Goal: Register for event/course

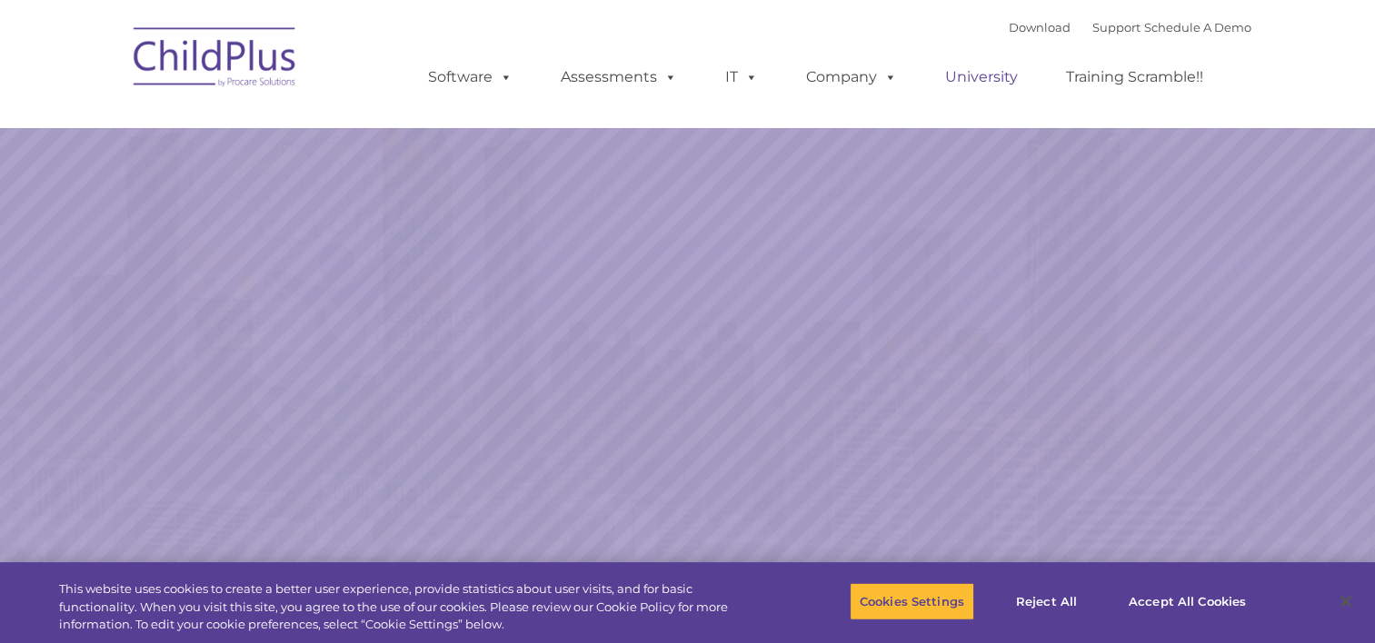
select select "MEDIUM"
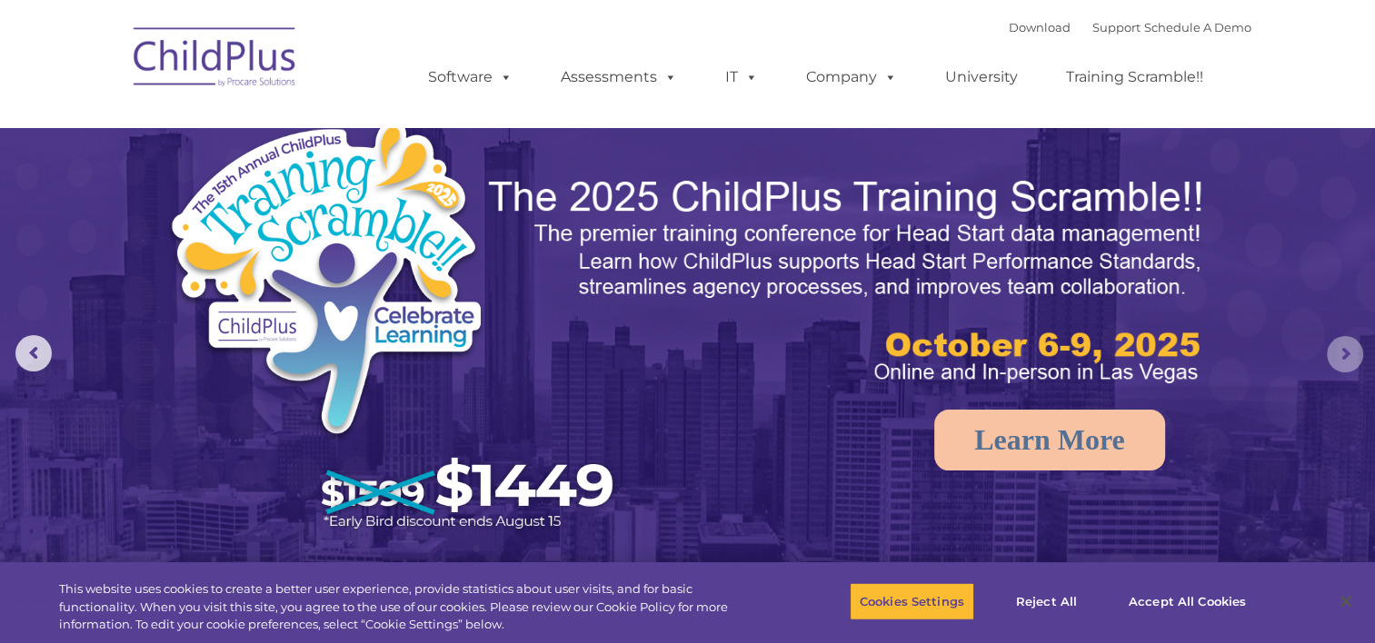
click at [1339, 354] on rs-arrow at bounding box center [1345, 354] width 36 height 36
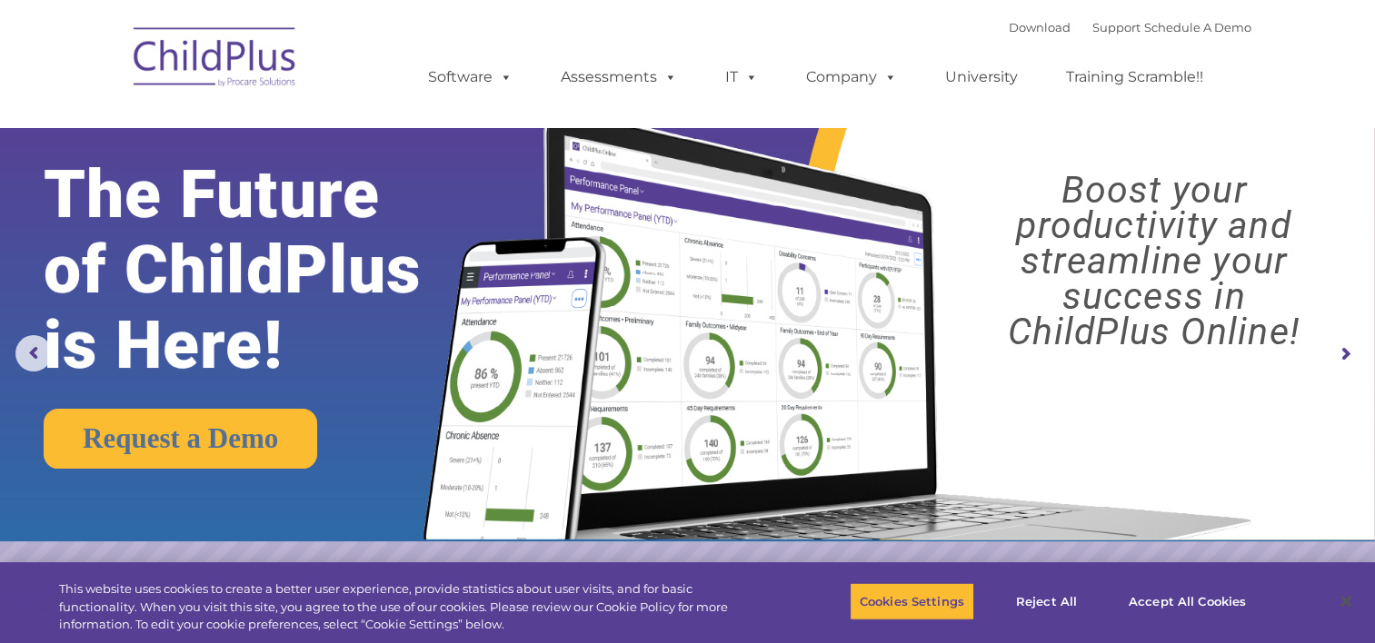
click at [1339, 354] on rs-arrow at bounding box center [1345, 354] width 36 height 36
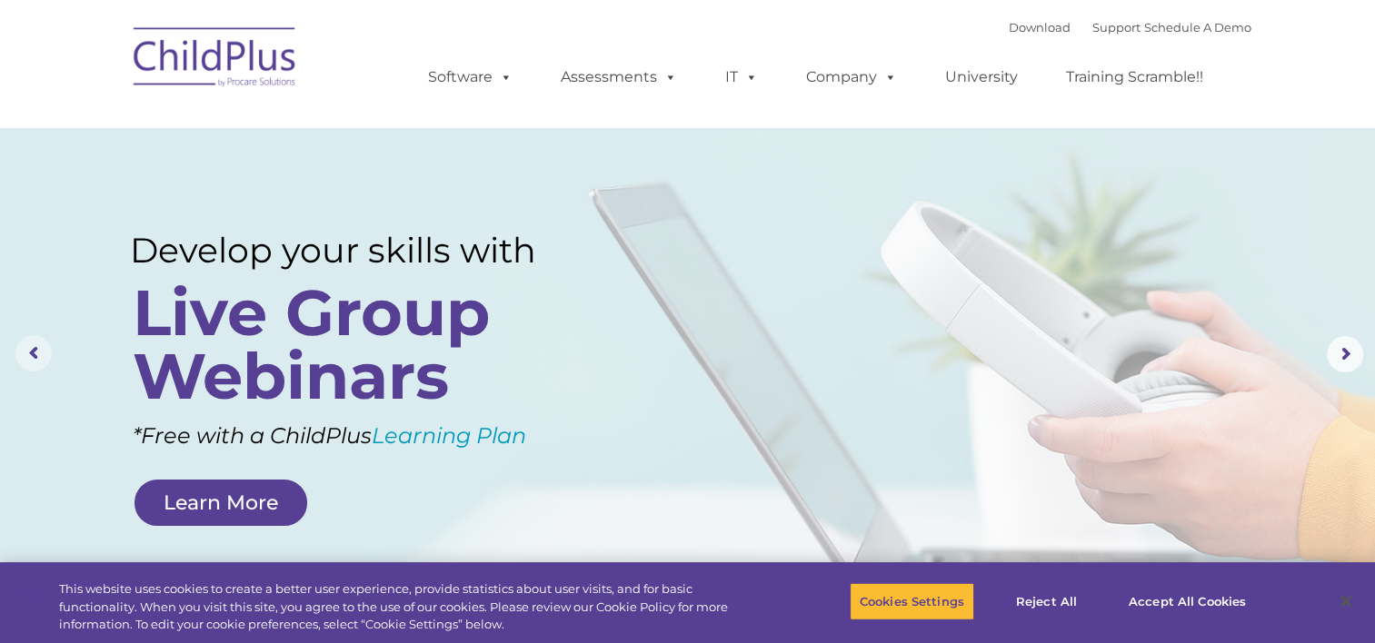
click at [29, 363] on rs-arrow at bounding box center [33, 353] width 36 height 36
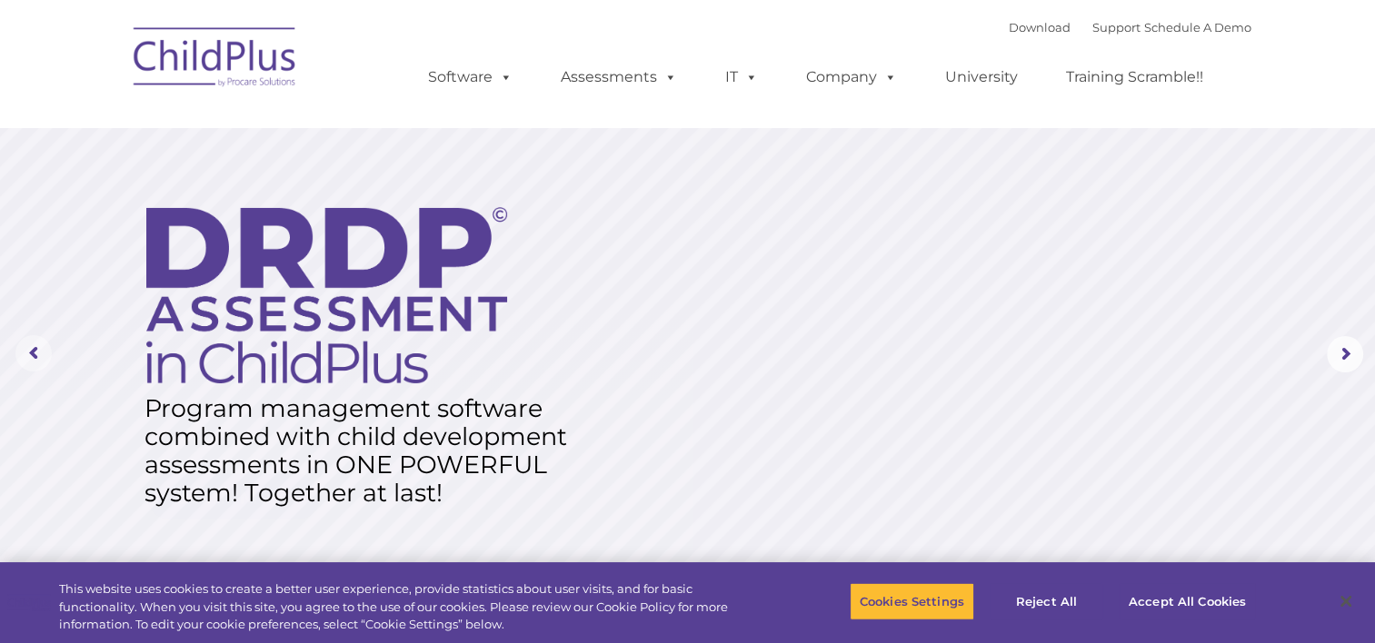
click at [29, 363] on rs-arrow at bounding box center [33, 353] width 36 height 36
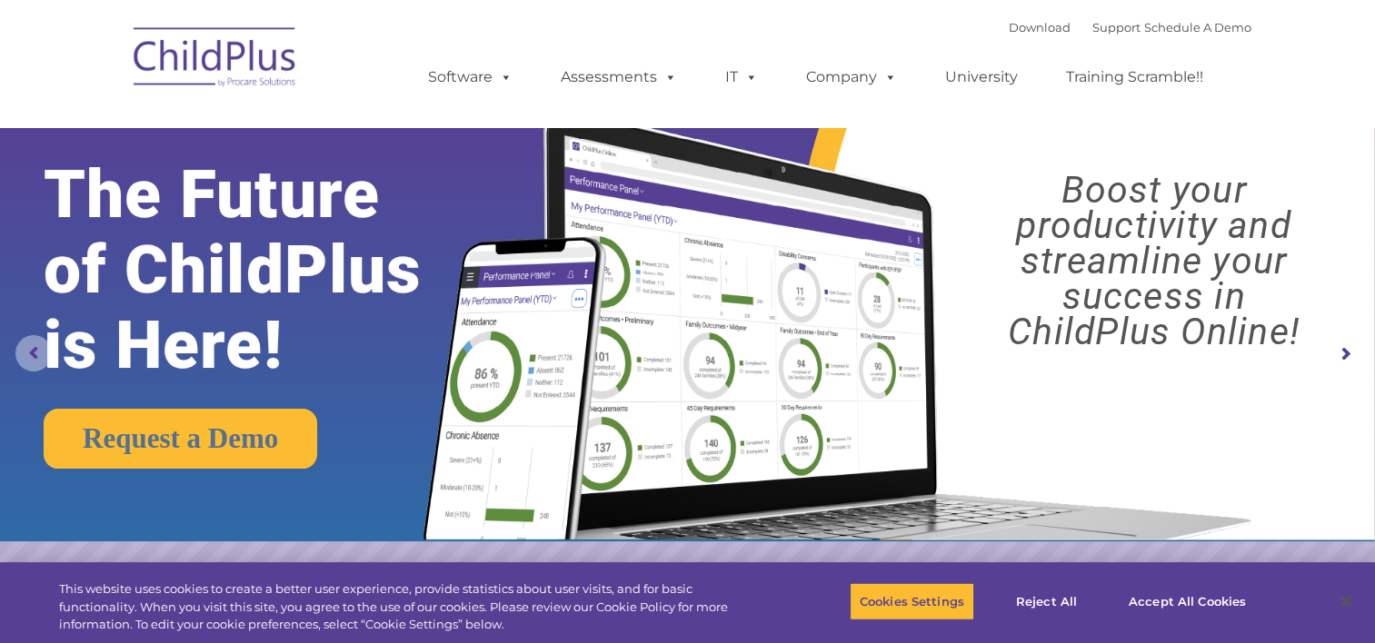
click at [29, 363] on rs-arrow at bounding box center [33, 353] width 36 height 36
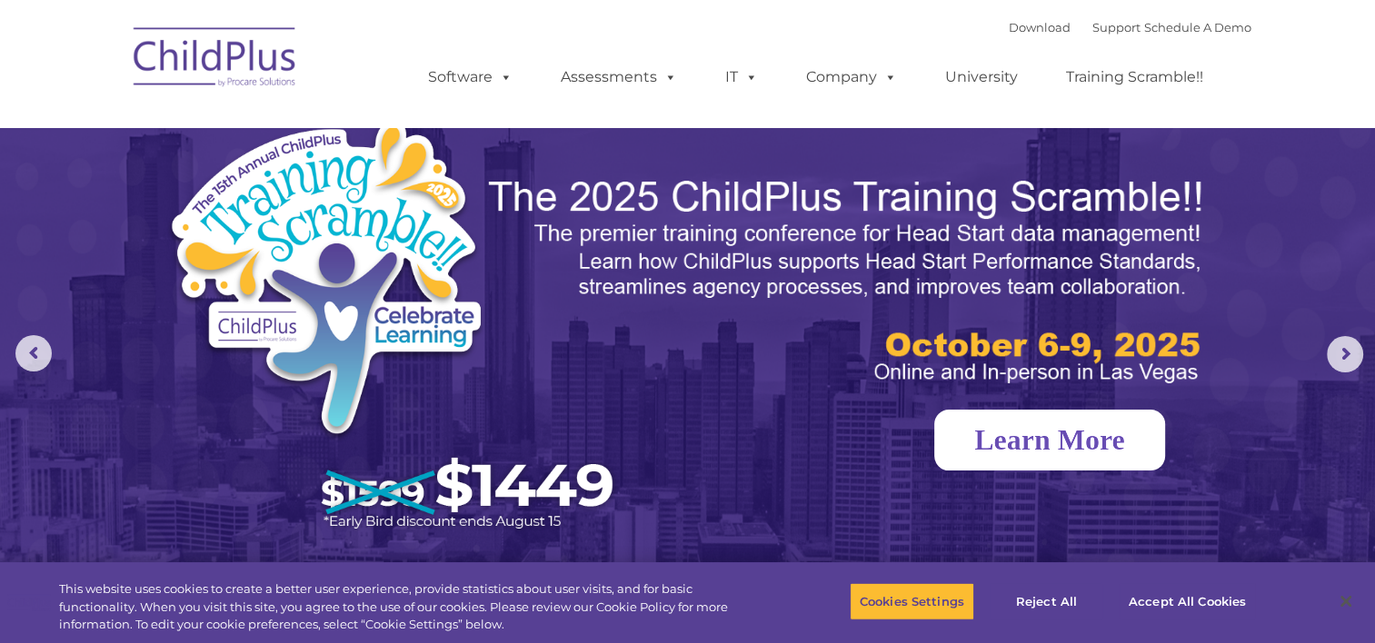
click at [1043, 451] on link "Learn More" at bounding box center [1049, 440] width 231 height 61
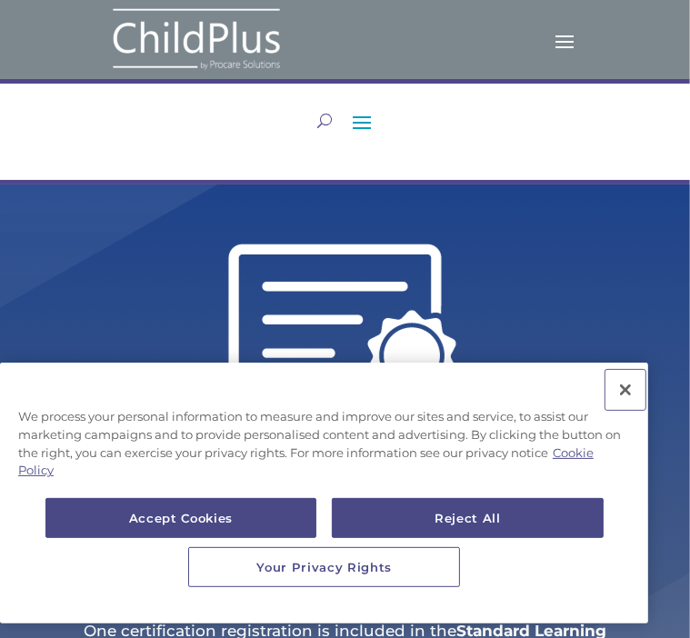
click at [636, 382] on button "Close" at bounding box center [625, 390] width 40 height 40
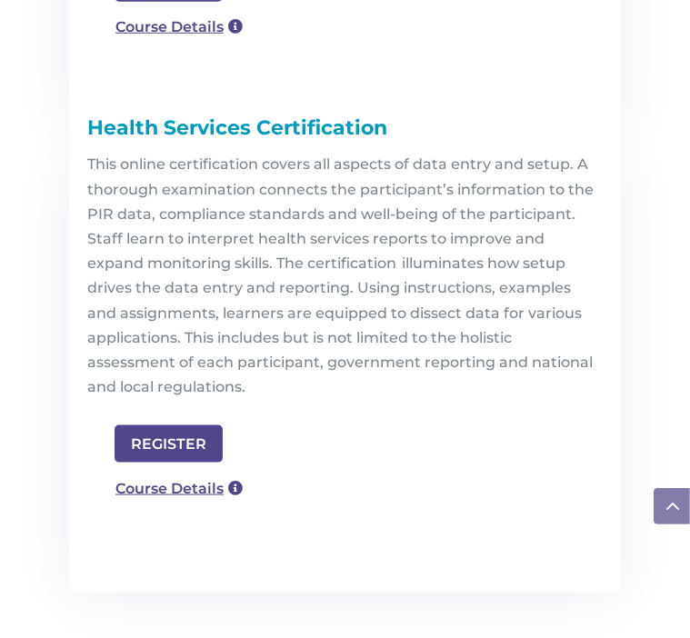
scroll to position [919, 0]
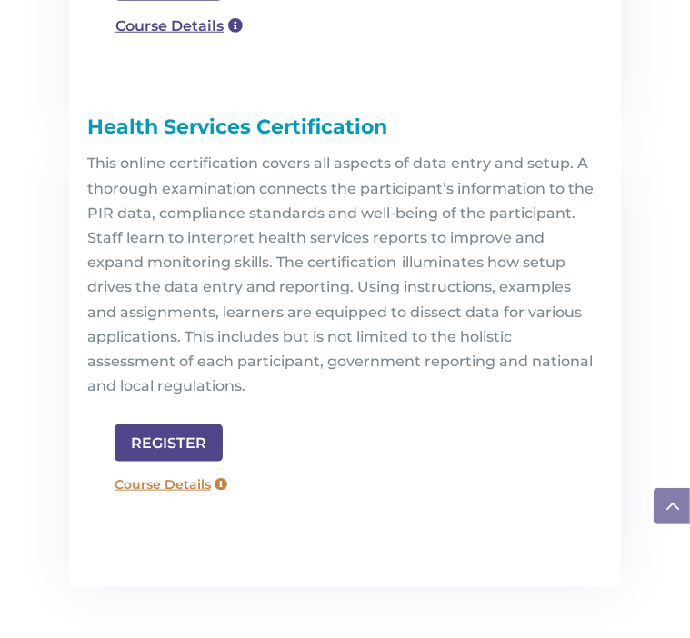
click at [171, 488] on link "Course Details" at bounding box center [170, 485] width 131 height 29
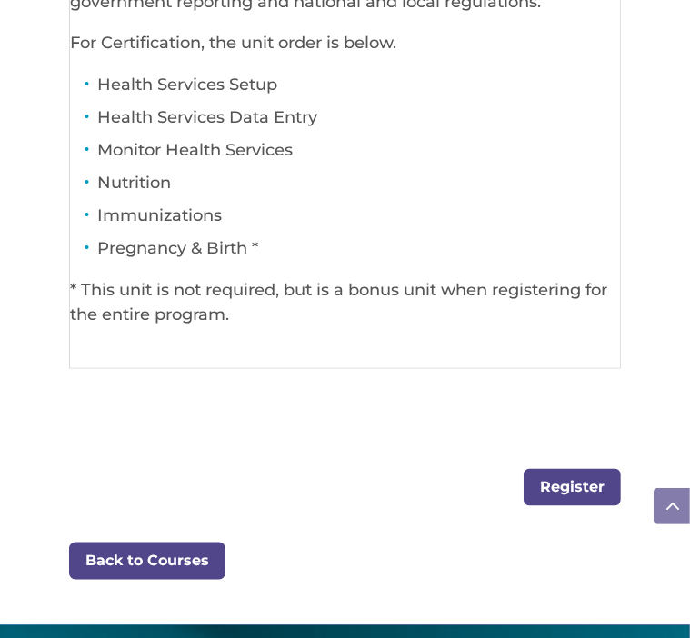
scroll to position [1386, 0]
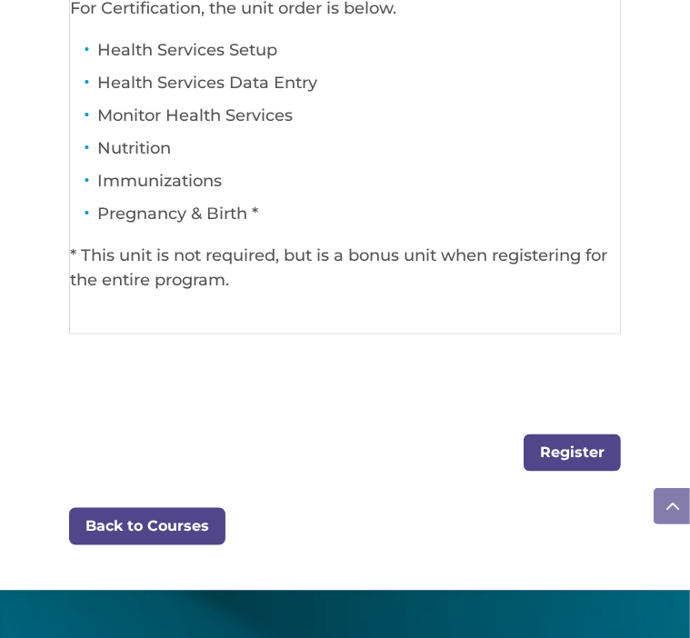
click at [564, 467] on link "Register" at bounding box center [571, 452] width 97 height 37
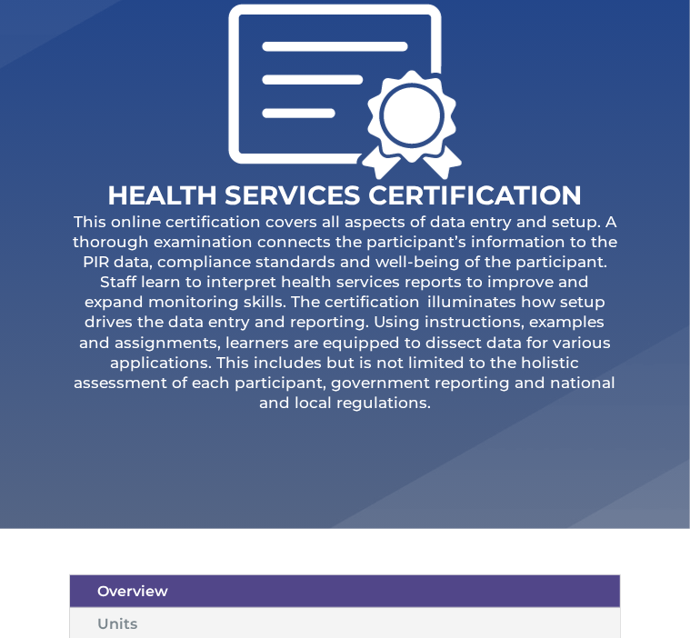
scroll to position [0, 0]
